Goal: Information Seeking & Learning: Learn about a topic

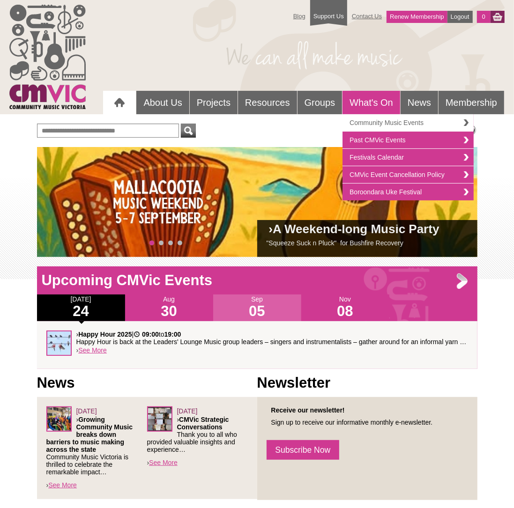
click at [369, 118] on link "Community Music Events" at bounding box center [407, 122] width 131 height 17
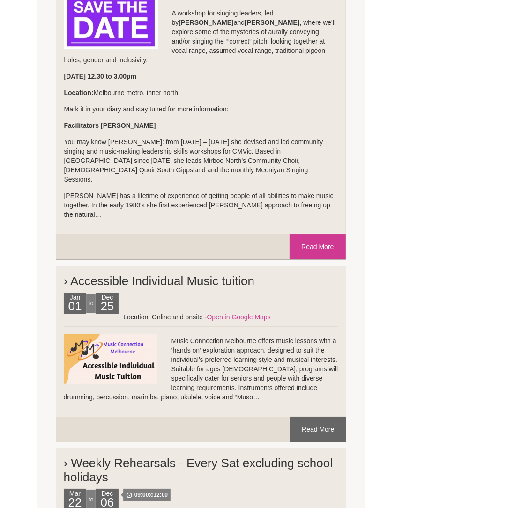
scroll to position [1590, 0]
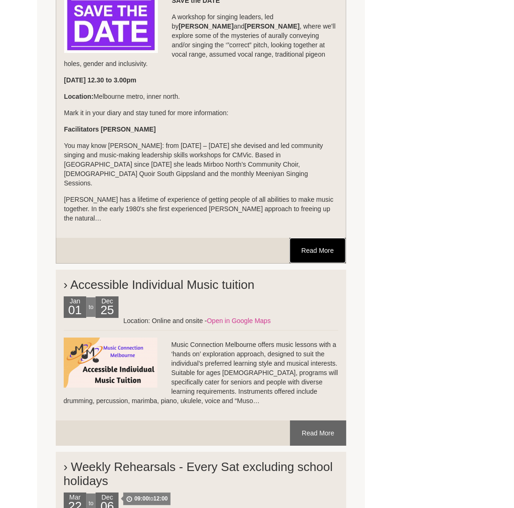
click at [319, 245] on link "Read More" at bounding box center [317, 250] width 56 height 25
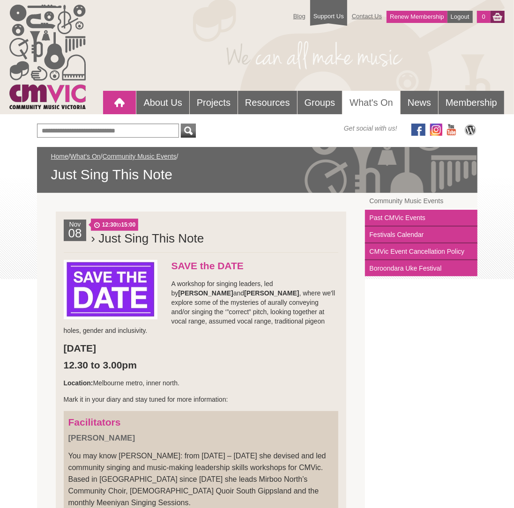
click at [114, 101] on div at bounding box center [119, 102] width 19 height 19
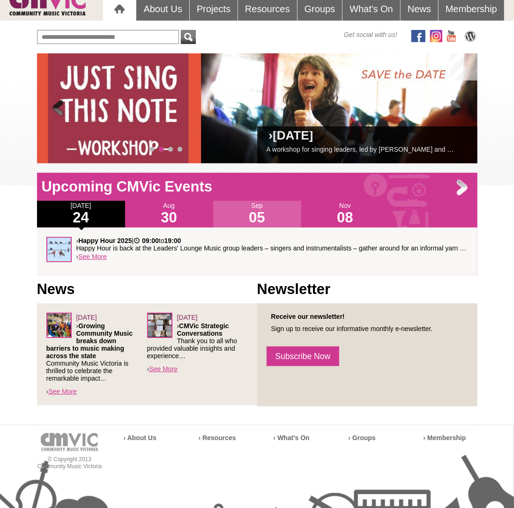
scroll to position [90, 0]
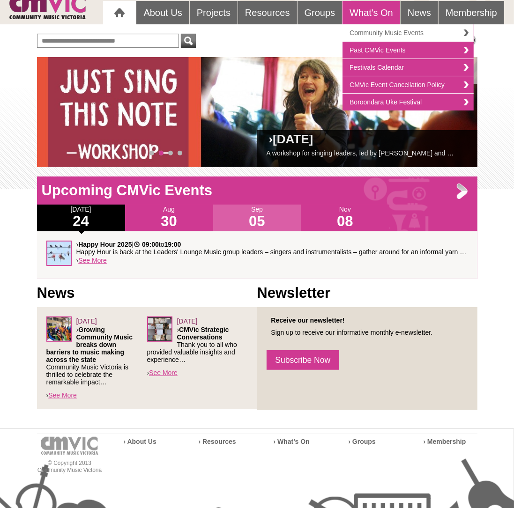
click at [375, 29] on link "Community Music Events" at bounding box center [407, 32] width 131 height 17
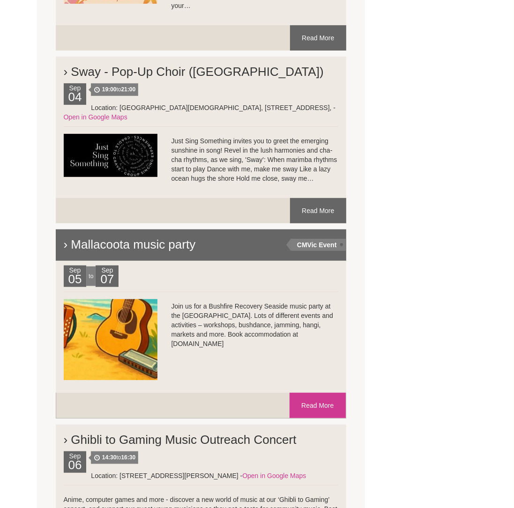
scroll to position [3958, 0]
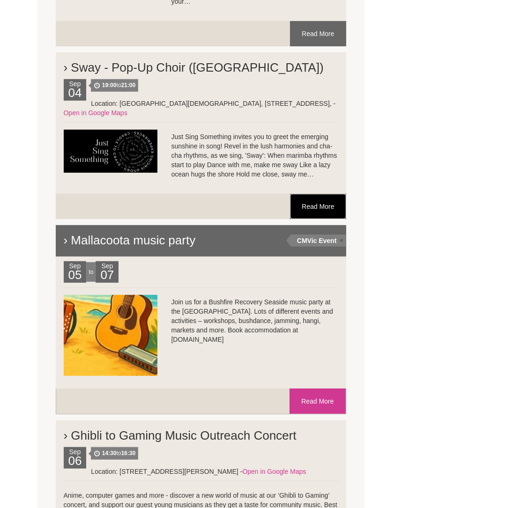
click at [324, 194] on link "Read More" at bounding box center [318, 206] width 56 height 25
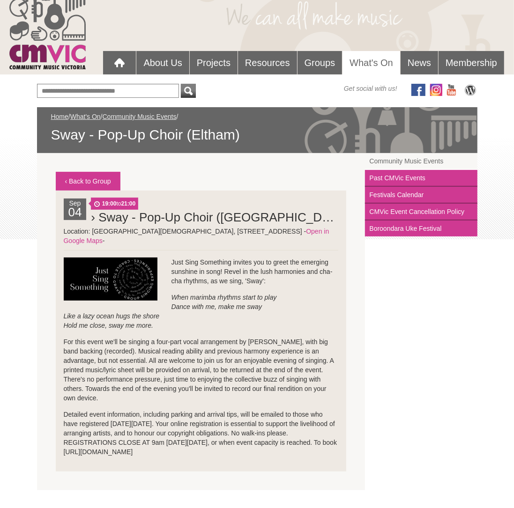
scroll to position [23, 0]
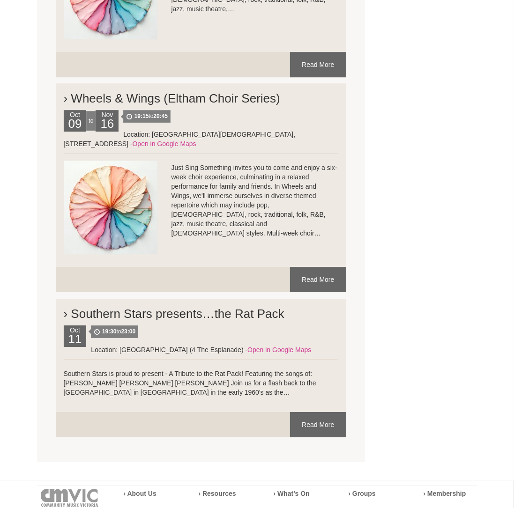
scroll to position [5238, 0]
